Goal: Information Seeking & Learning: Find specific fact

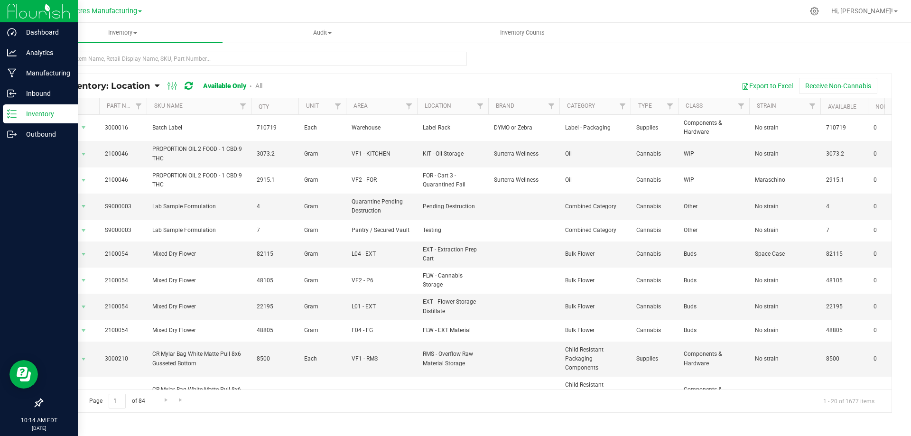
click at [15, 12] on img at bounding box center [39, 11] width 64 height 22
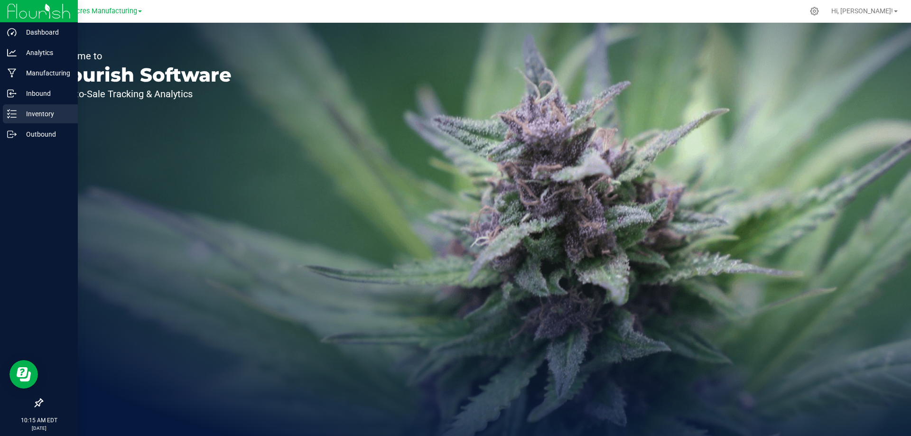
click at [54, 114] on p "Inventory" at bounding box center [45, 113] width 57 height 11
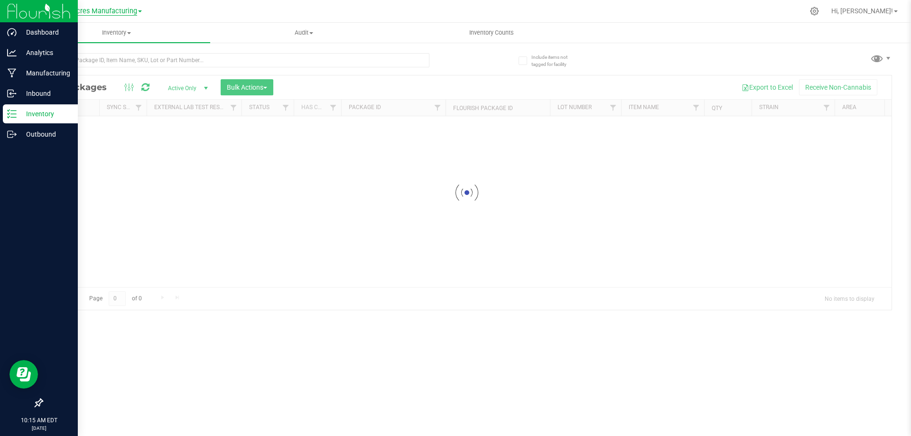
click at [134, 11] on span "Green Acres Manufacturing" at bounding box center [94, 11] width 85 height 9
click at [125, 43] on link "Green Acres Manufacturing" at bounding box center [97, 46] width 139 height 13
click at [133, 12] on span "Green Acres Manufacturing" at bounding box center [94, 11] width 85 height 9
click at [108, 164] on div at bounding box center [467, 192] width 850 height 234
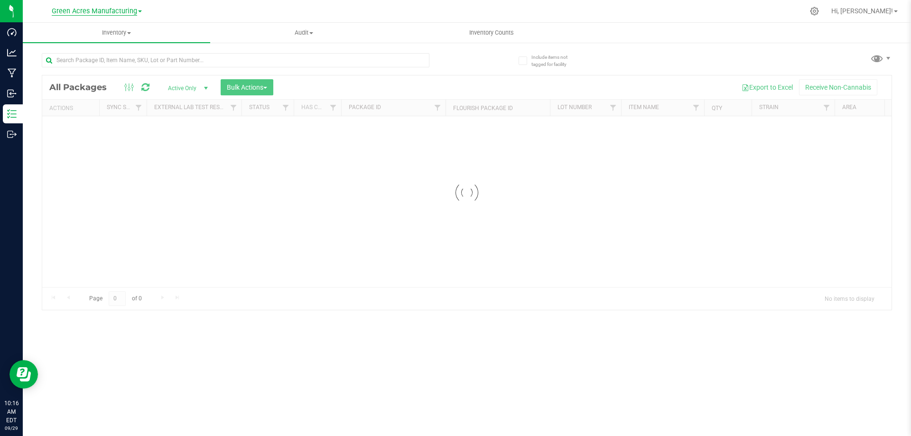
click at [135, 13] on span "Green Acres Manufacturing" at bounding box center [94, 11] width 85 height 9
click at [246, 11] on div at bounding box center [487, 11] width 634 height 19
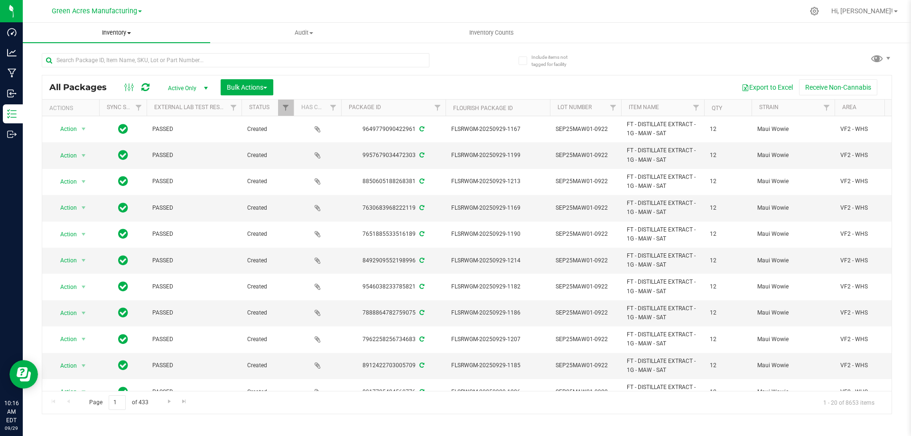
click at [127, 34] on span "Inventory" at bounding box center [116, 32] width 187 height 9
click at [70, 70] on span "All inventory" at bounding box center [55, 69] width 64 height 8
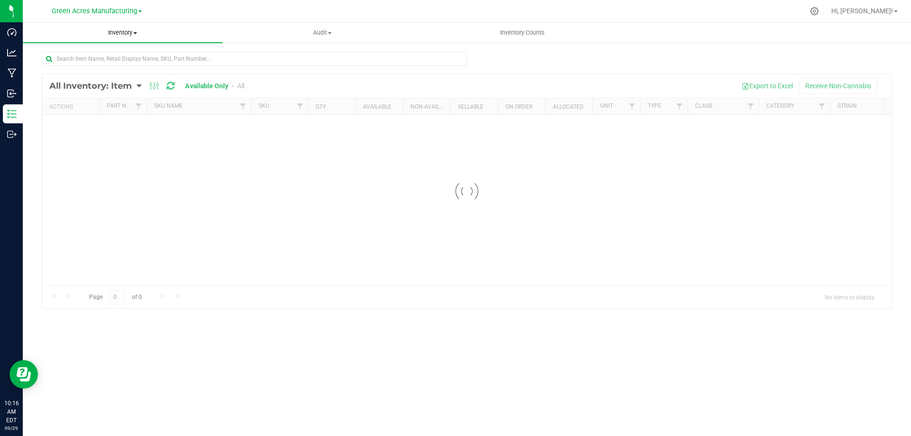
click at [131, 31] on span "Inventory" at bounding box center [123, 32] width 200 height 9
click at [257, 29] on span "Audit" at bounding box center [322, 32] width 199 height 9
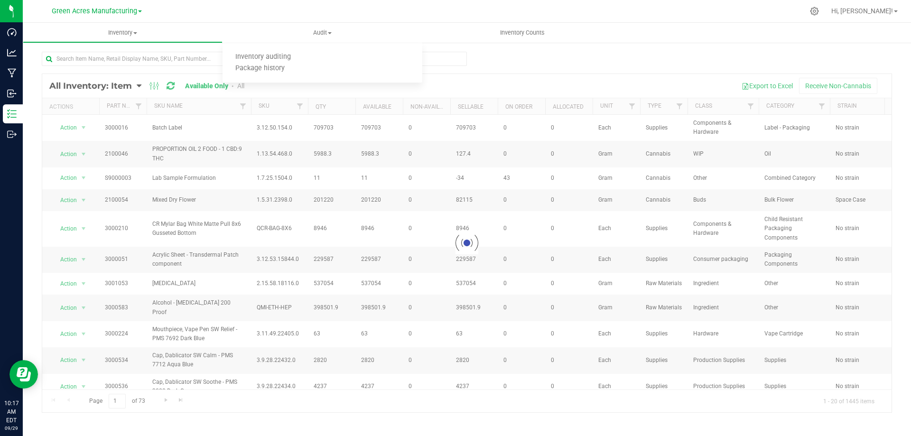
click at [139, 85] on div at bounding box center [467, 243] width 850 height 338
click at [139, 86] on div at bounding box center [467, 243] width 850 height 338
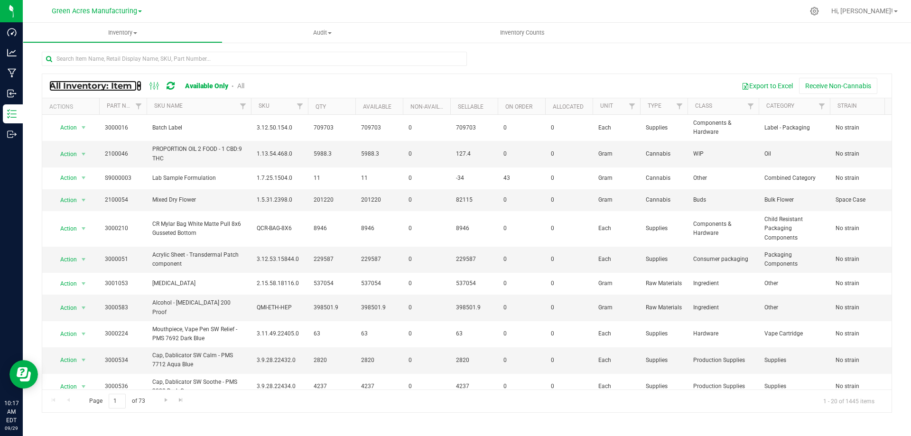
click at [139, 86] on icon at bounding box center [139, 86] width 5 height 9
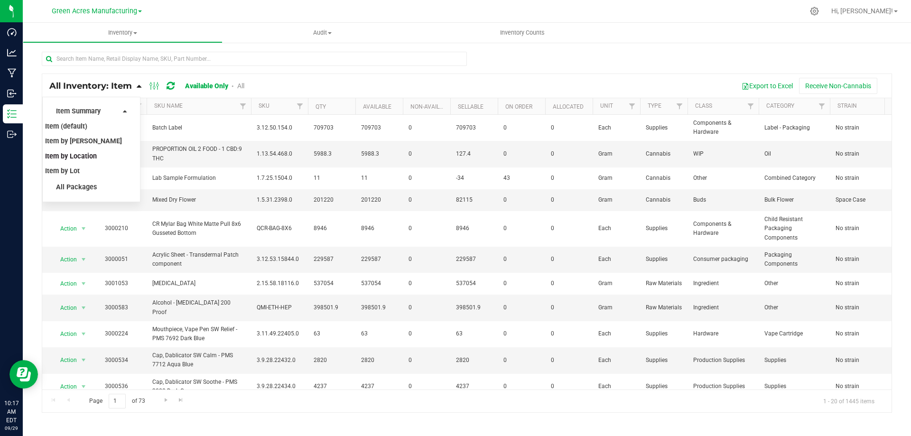
click at [83, 155] on span "Item by Location" at bounding box center [71, 156] width 52 height 8
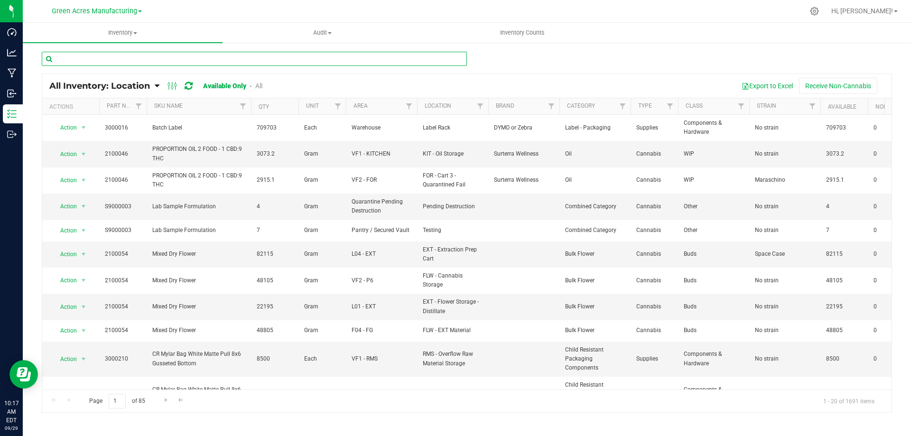
click at [286, 57] on input "text" at bounding box center [254, 59] width 425 height 14
drag, startPoint x: 285, startPoint y: 58, endPoint x: 285, endPoint y: 392, distance: 333.2
click at [289, 325] on div "1158 All Inventory: Location Item Summary Item (default) Item by Strain Item by…" at bounding box center [467, 232] width 851 height 362
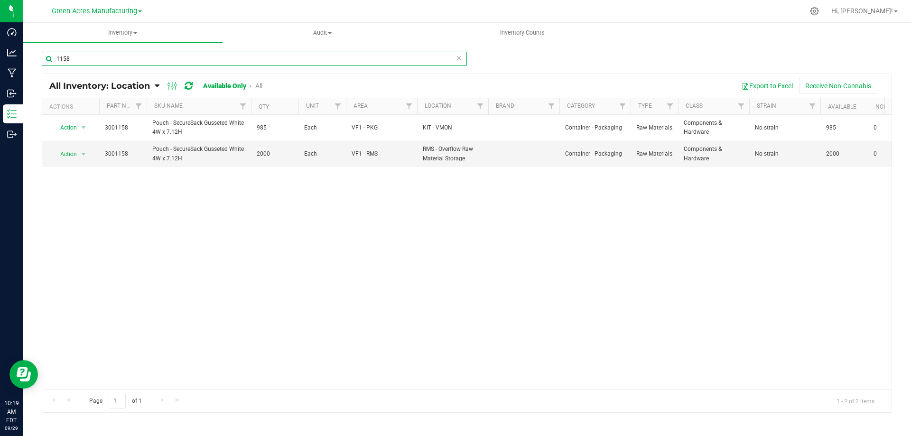
click at [161, 56] on input "1158" at bounding box center [254, 59] width 425 height 14
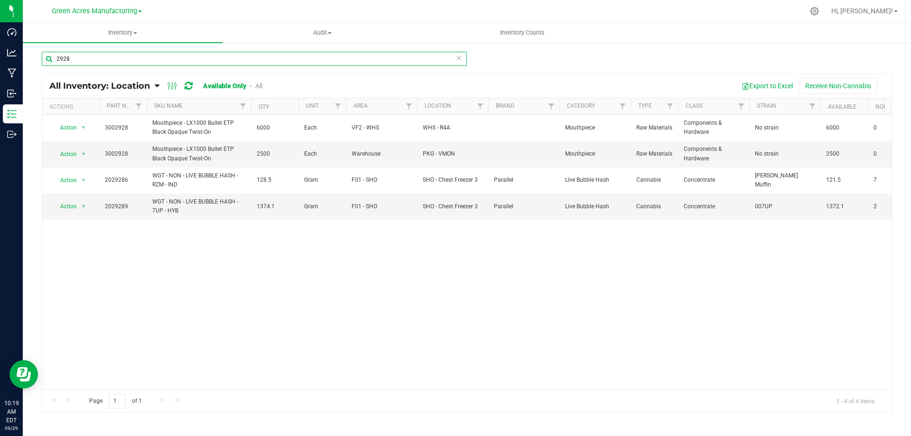
type input "2928"
click at [458, 156] on span "PKG - VMON" at bounding box center [453, 154] width 60 height 9
drag, startPoint x: 458, startPoint y: 156, endPoint x: 547, endPoint y: 152, distance: 89.3
click at [547, 152] on td at bounding box center [523, 154] width 71 height 26
drag, startPoint x: 458, startPoint y: 152, endPoint x: 251, endPoint y: 161, distance: 207.1
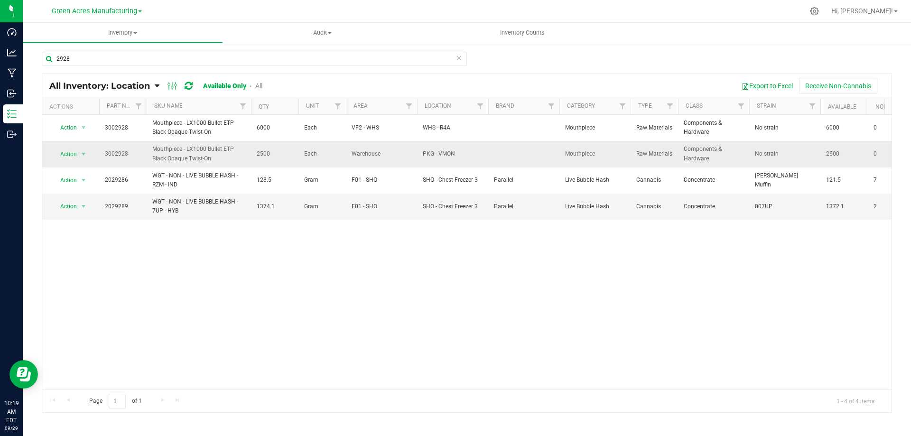
click at [251, 161] on tr "Action Action Adjust qty Edit lot numbers Global inventory Locate inventory Pri…" at bounding box center [557, 154] width 1030 height 26
click at [155, 84] on icon at bounding box center [157, 86] width 5 height 9
click at [81, 186] on span "All Packages" at bounding box center [76, 187] width 41 height 8
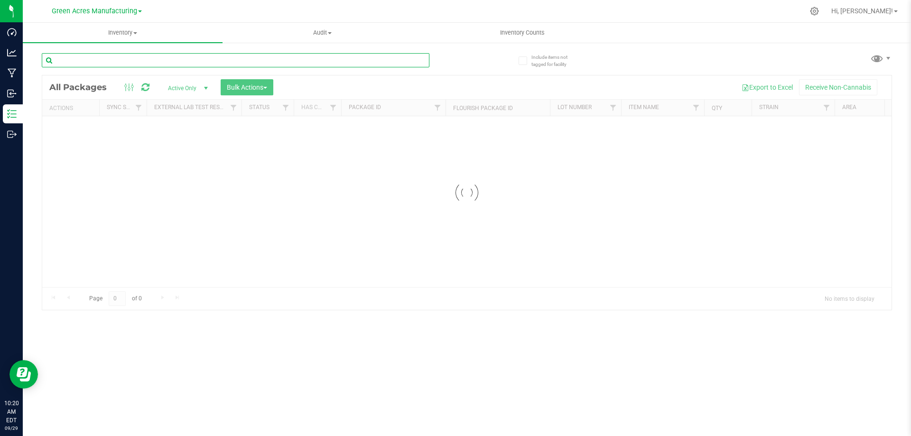
click at [131, 58] on input "text" at bounding box center [236, 60] width 388 height 14
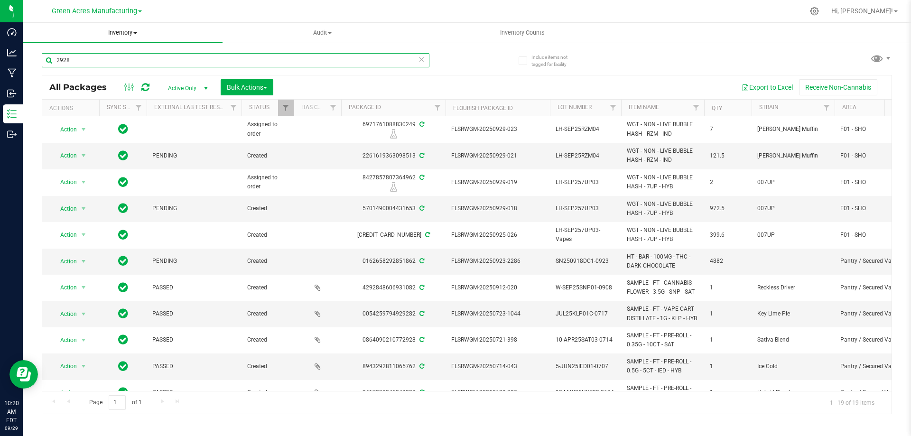
type input "2928"
click at [135, 33] on span at bounding box center [135, 33] width 4 height 2
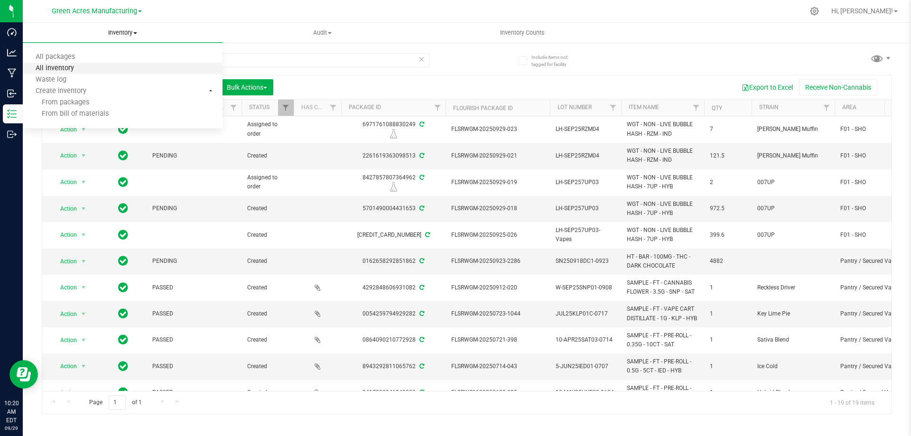
click at [79, 68] on span "All inventory" at bounding box center [55, 69] width 64 height 8
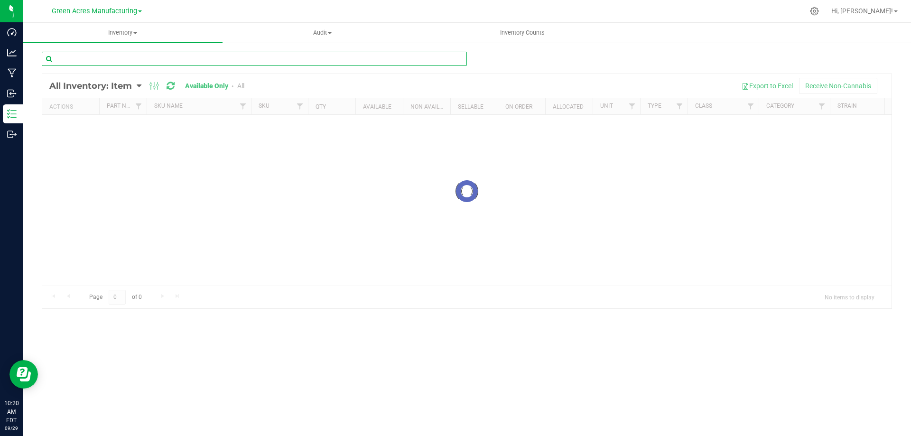
click at [104, 55] on input "text" at bounding box center [254, 59] width 425 height 14
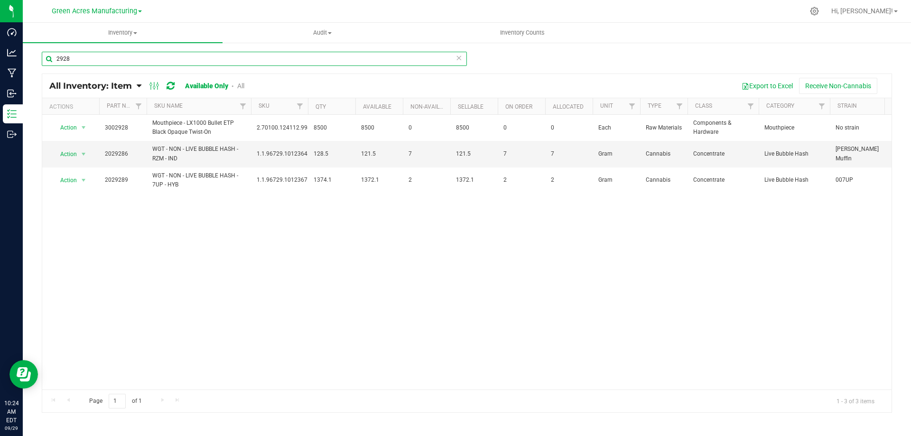
type input "2928"
